Goal: Go to known website: Access a specific website the user already knows

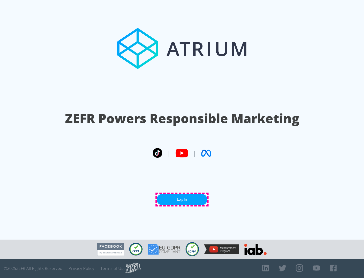
click at [182, 199] on link "Log In" at bounding box center [182, 199] width 51 height 11
